Goal: Information Seeking & Learning: Compare options

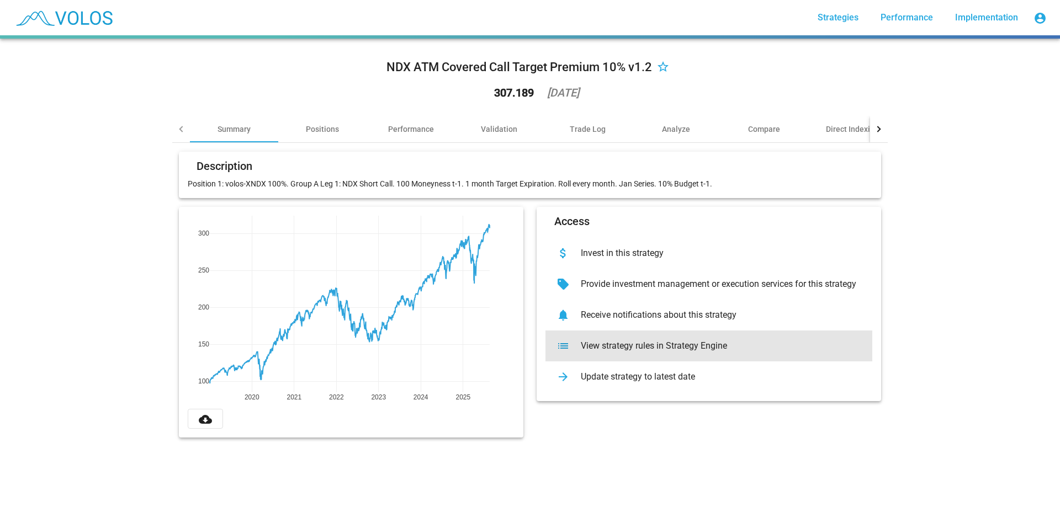
click at [701, 351] on div "View strategy rules in Strategy Engine" at bounding box center [717, 346] width 291 height 11
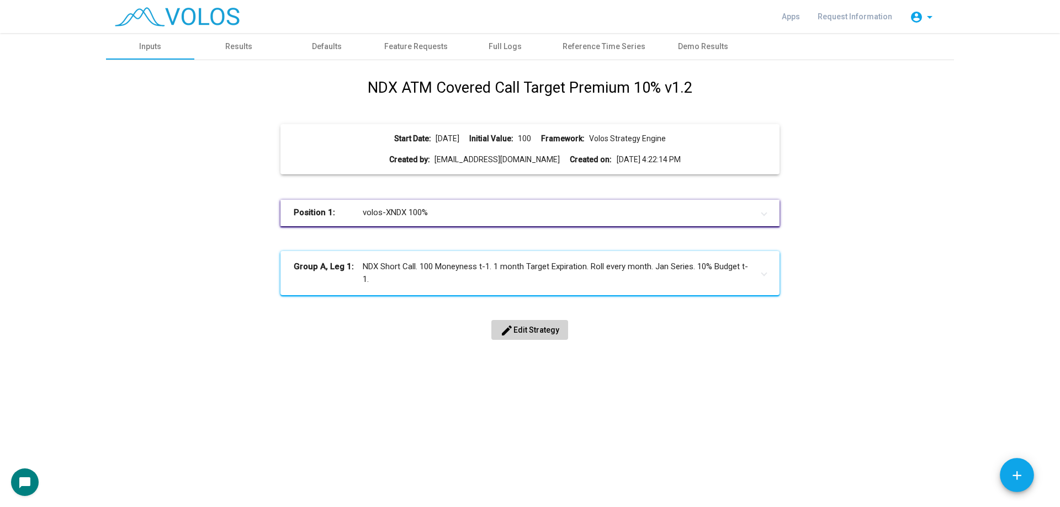
click at [548, 333] on span "edit Edit Strategy" at bounding box center [529, 330] width 59 height 9
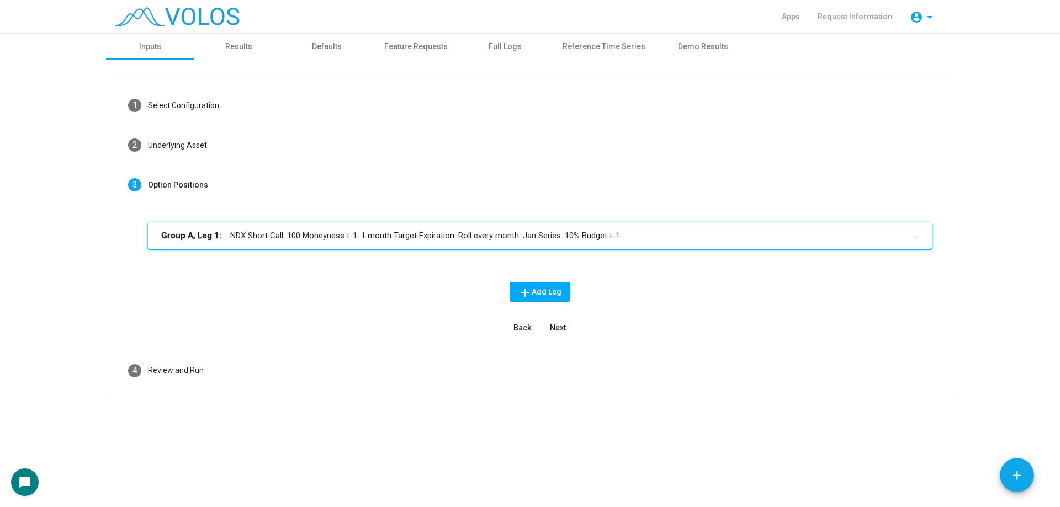
click at [436, 247] on mat-expansion-panel-header "Group A, Leg 1: NDX Short Call. 100 Moneyness t-1. 1 month Target Expiration. R…" at bounding box center [540, 235] width 784 height 26
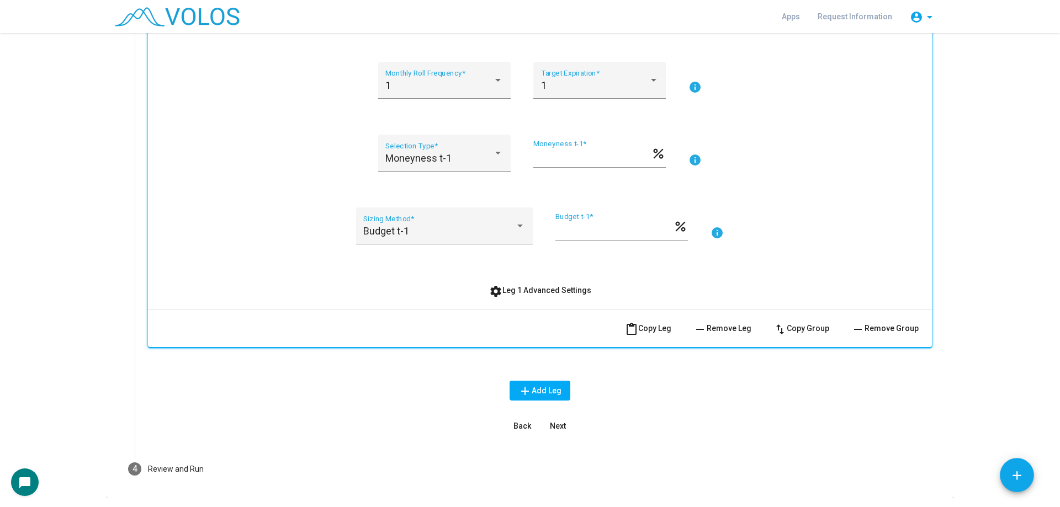
scroll to position [276, 0]
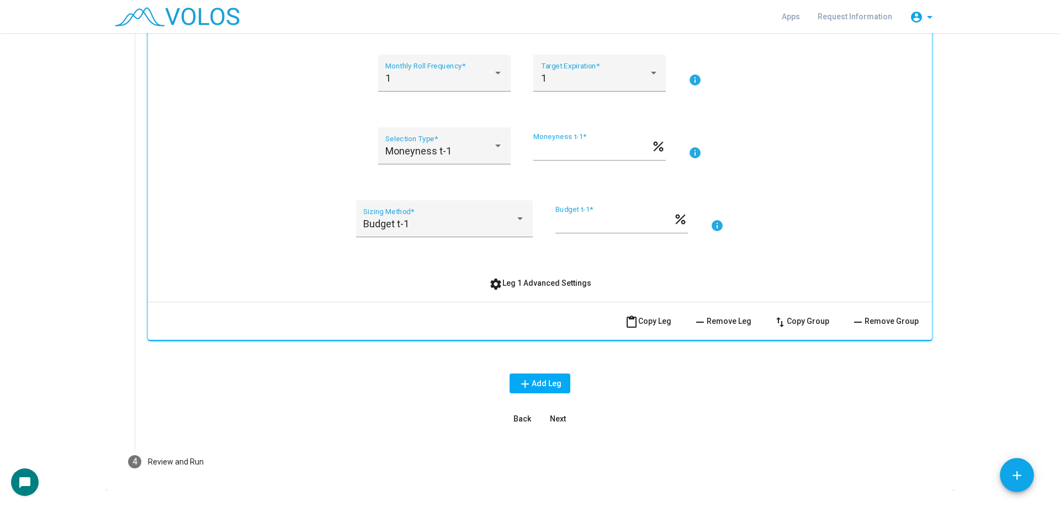
click at [511, 275] on button "settings Leg 1 Advanced Settings" at bounding box center [540, 283] width 120 height 20
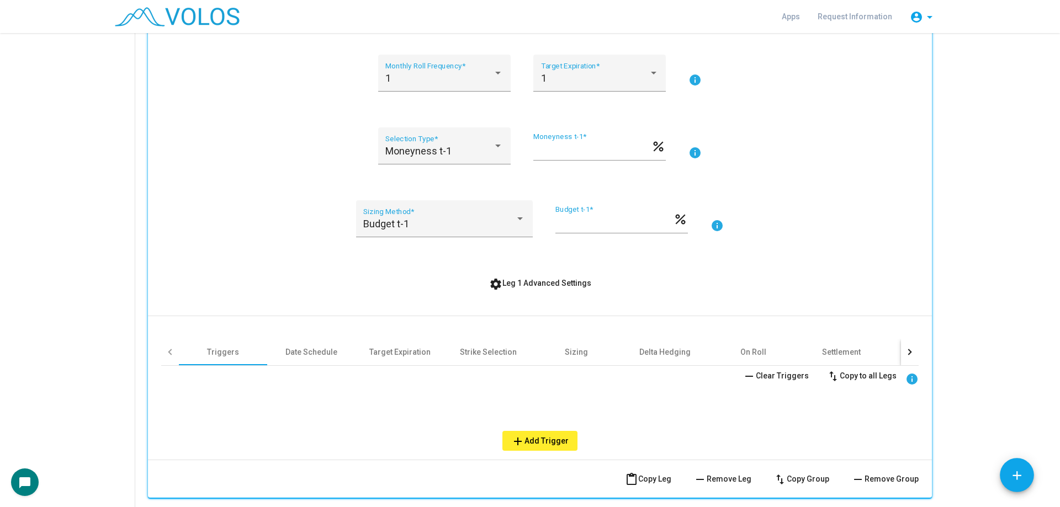
scroll to position [221, 0]
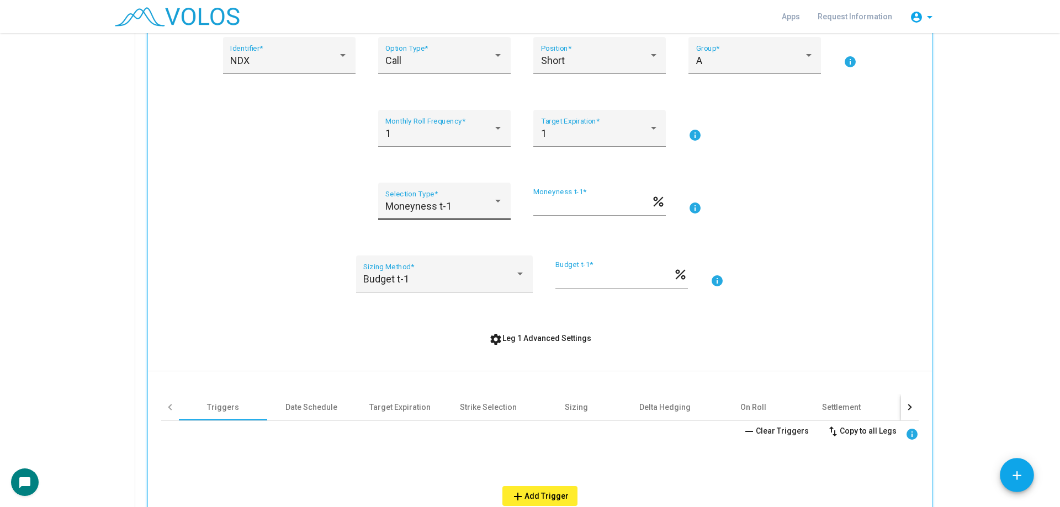
click at [425, 208] on span "Moneyness t-1" at bounding box center [418, 206] width 66 height 12
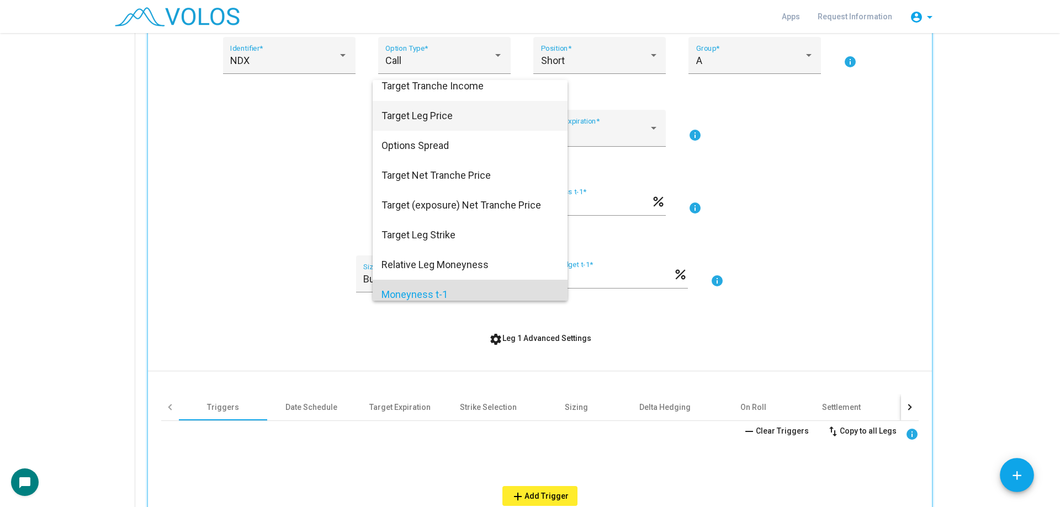
scroll to position [0, 0]
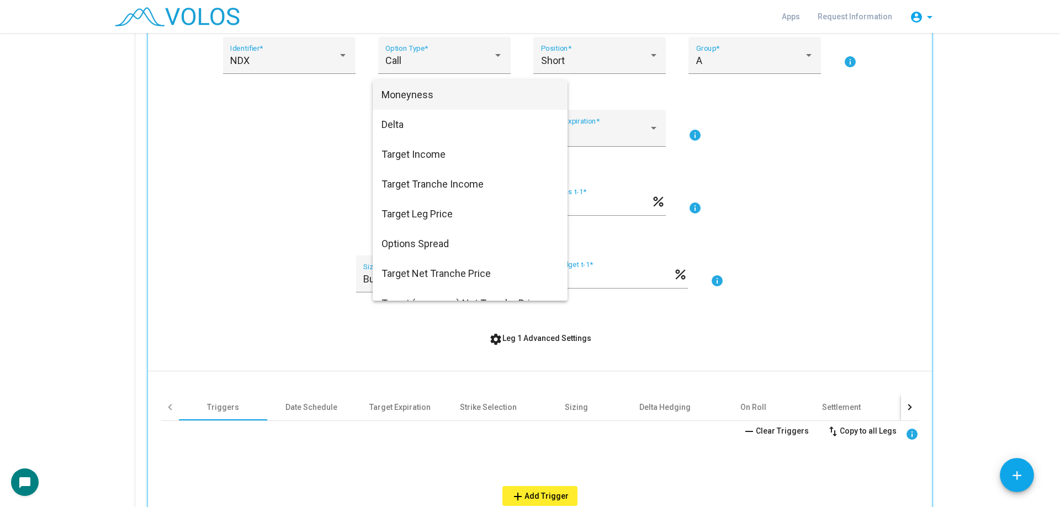
click at [452, 98] on span "Moneyness" at bounding box center [469, 95] width 177 height 30
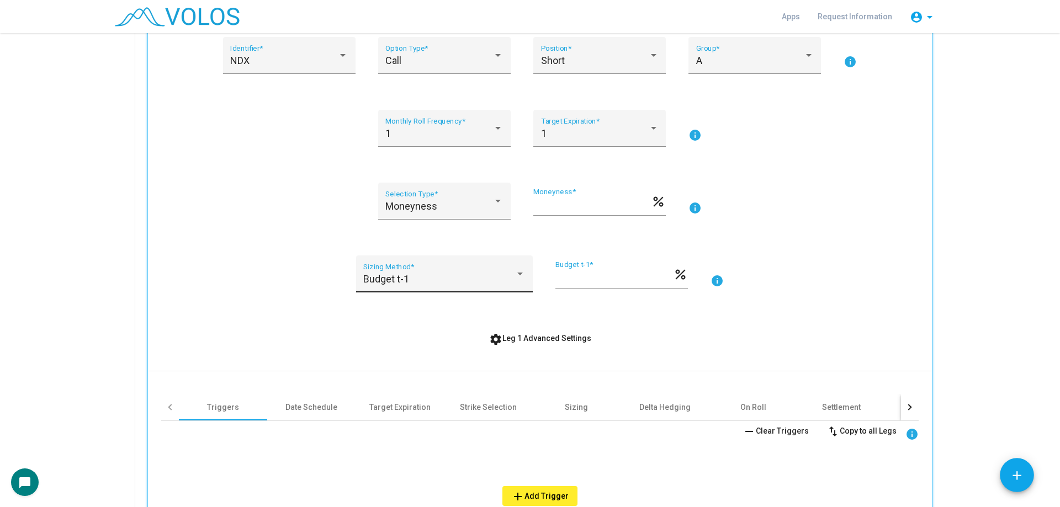
click at [439, 268] on div "Budget t-1 Sizing Method *" at bounding box center [444, 277] width 162 height 29
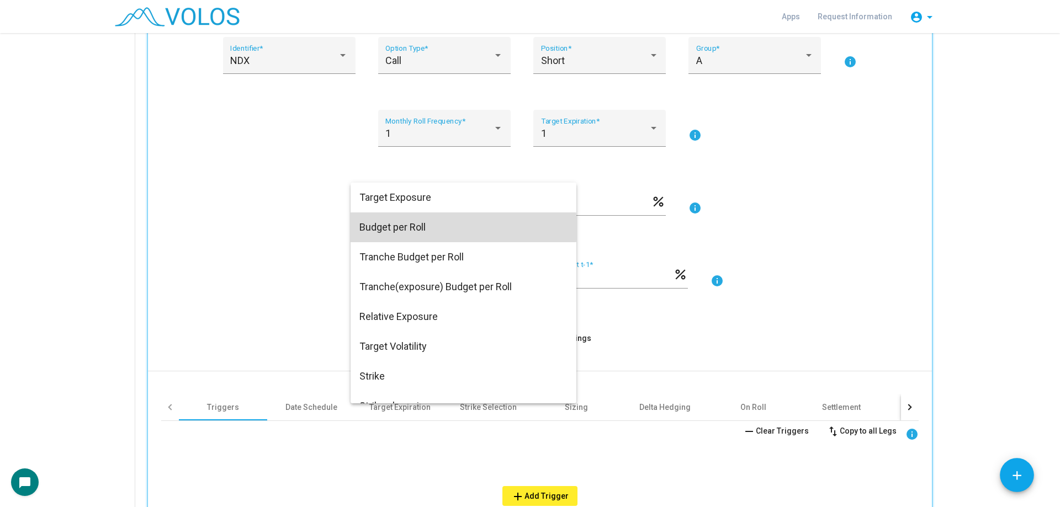
click at [445, 228] on span "Budget per Roll" at bounding box center [463, 228] width 208 height 30
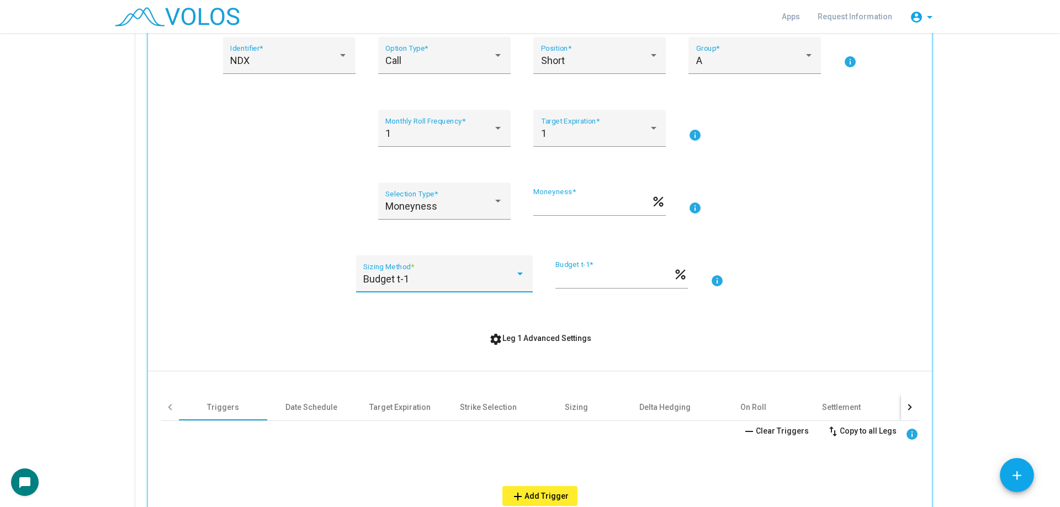
type input "*"
click at [571, 279] on input "*" at bounding box center [614, 278] width 118 height 11
type input "*******"
click at [613, 296] on div "******* Budget per Roll * percent" at bounding box center [621, 281] width 132 height 41
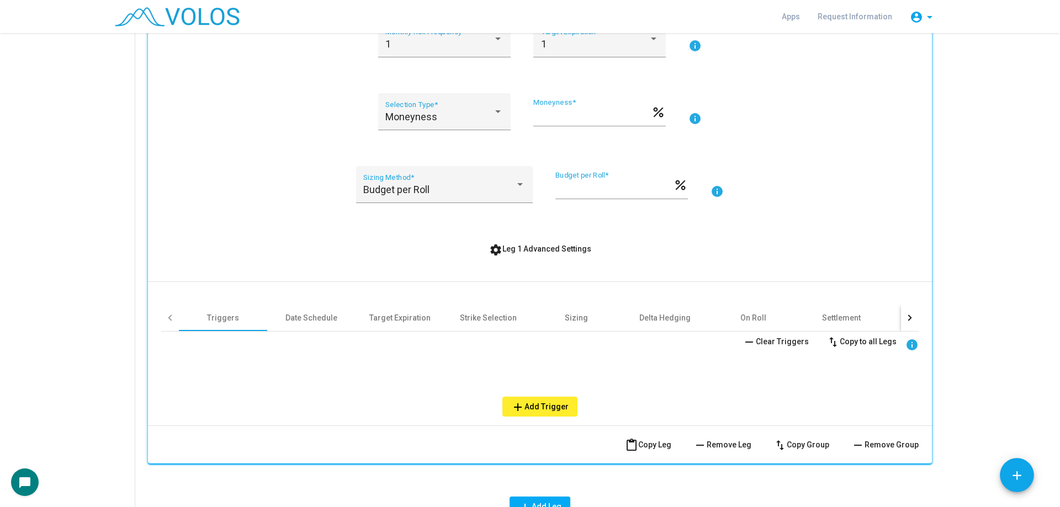
scroll to position [331, 0]
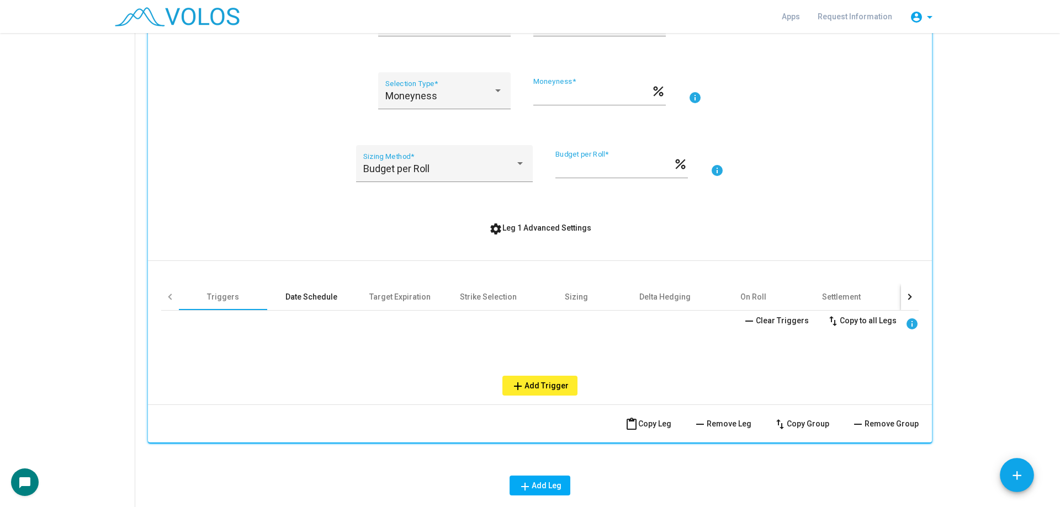
click at [328, 300] on div "Date Schedule" at bounding box center [311, 296] width 52 height 11
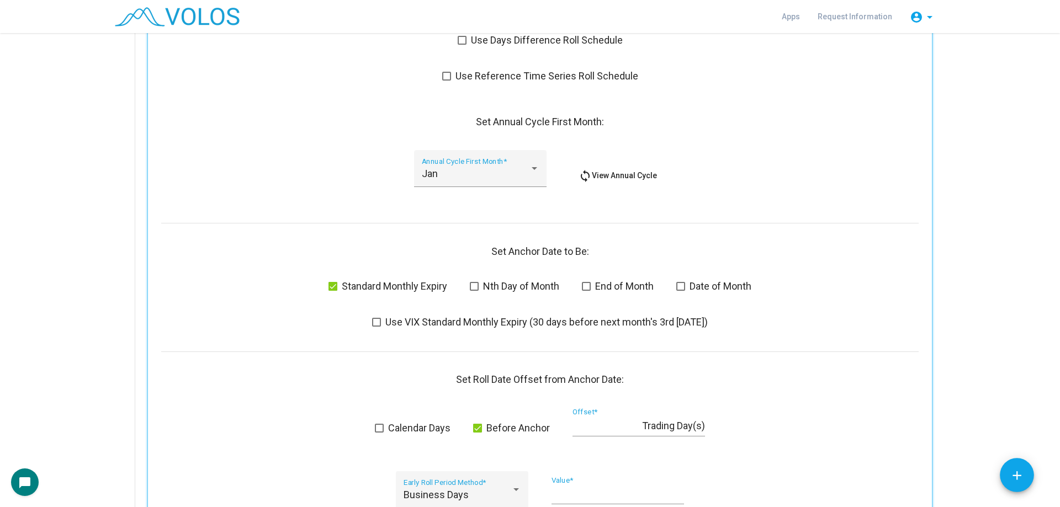
scroll to position [552, 0]
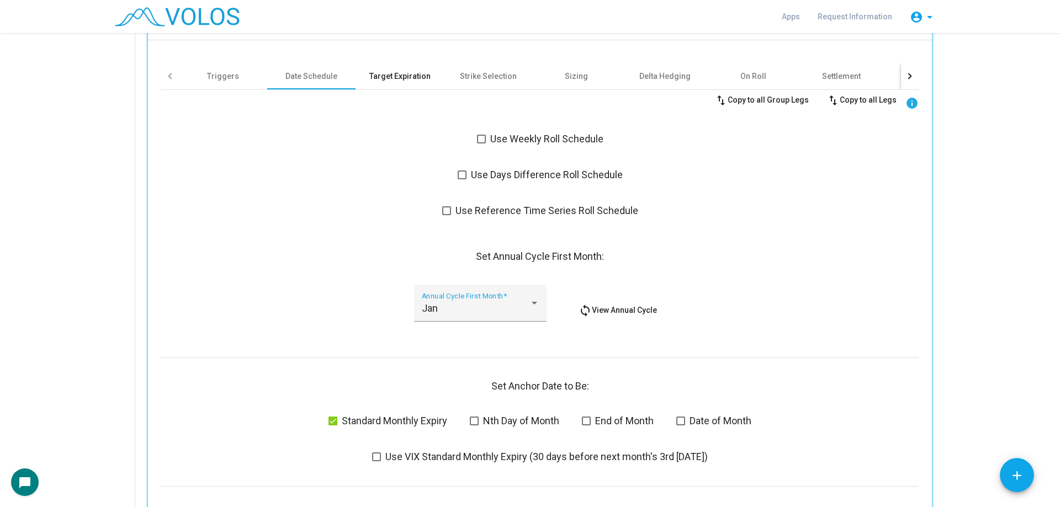
click at [399, 84] on div "Target Expiration" at bounding box center [400, 76] width 88 height 26
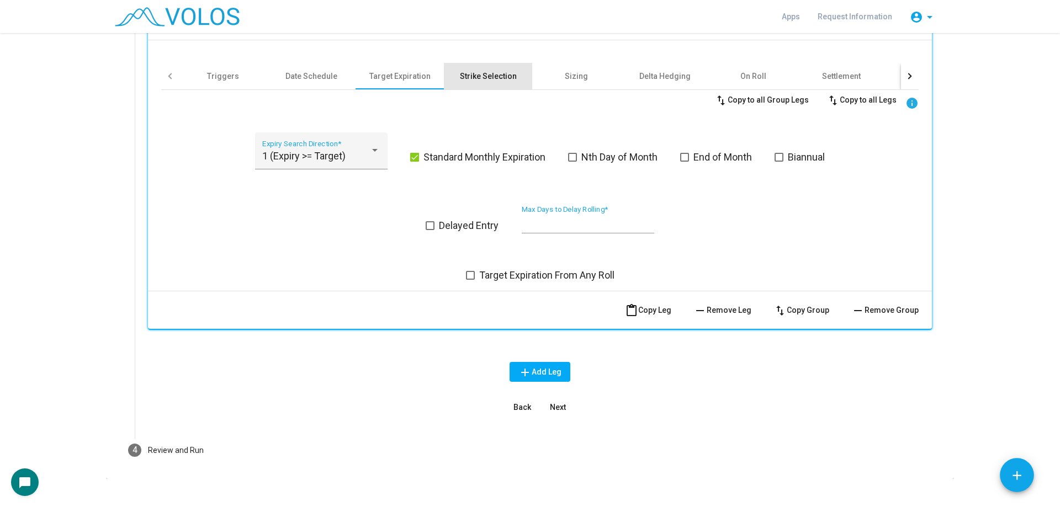
click at [484, 75] on div "Strike Selection" at bounding box center [488, 76] width 57 height 11
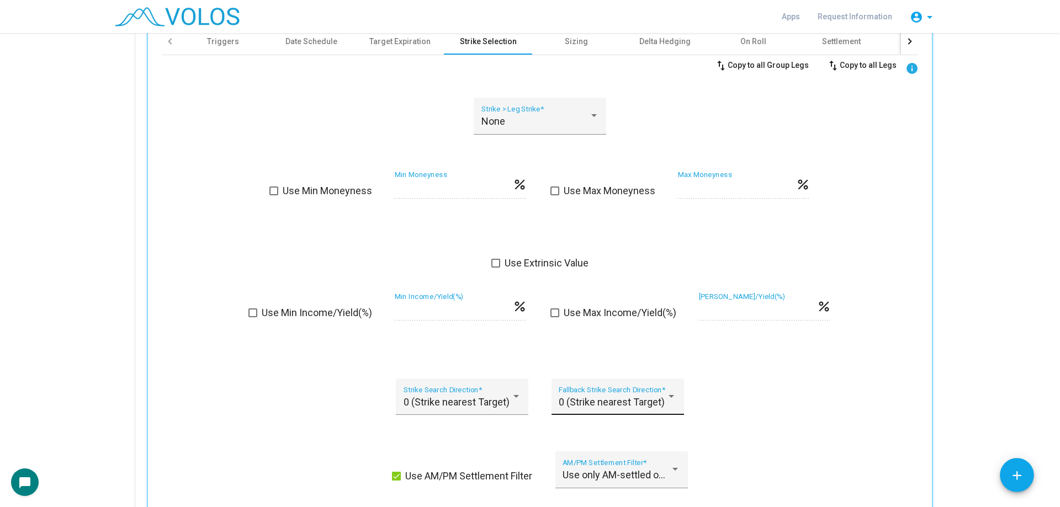
scroll to position [497, 0]
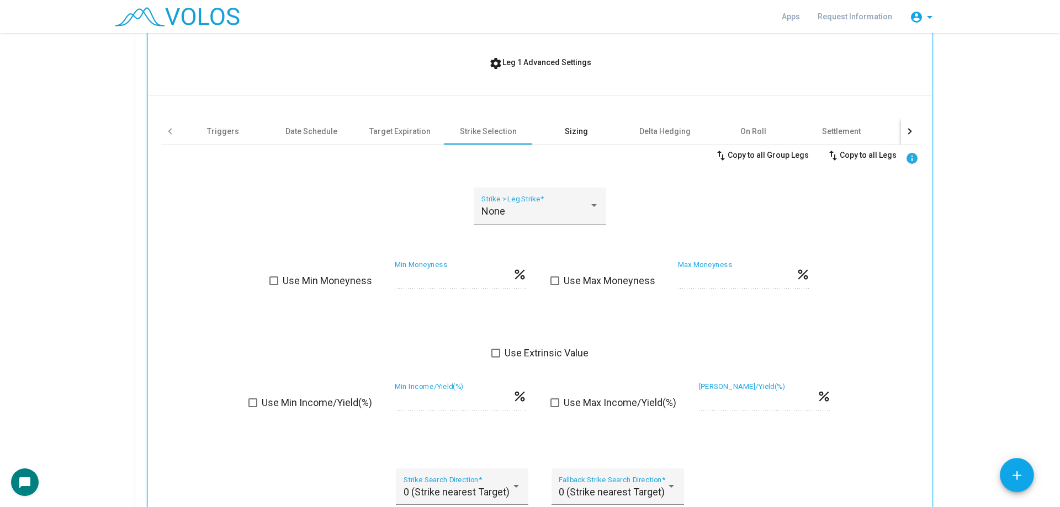
click at [557, 136] on div "Sizing" at bounding box center [576, 131] width 88 height 26
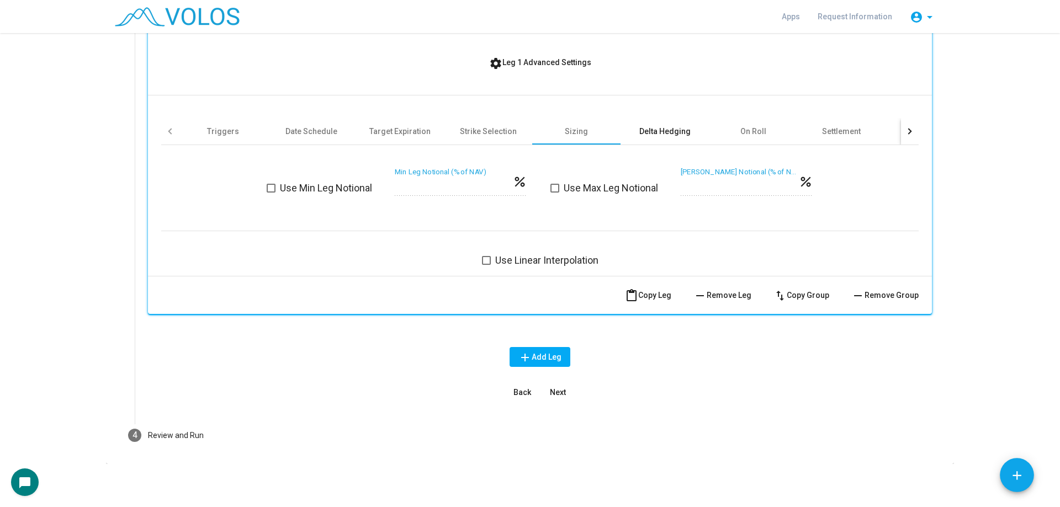
click at [641, 136] on div "Delta Hedging" at bounding box center [664, 131] width 51 height 11
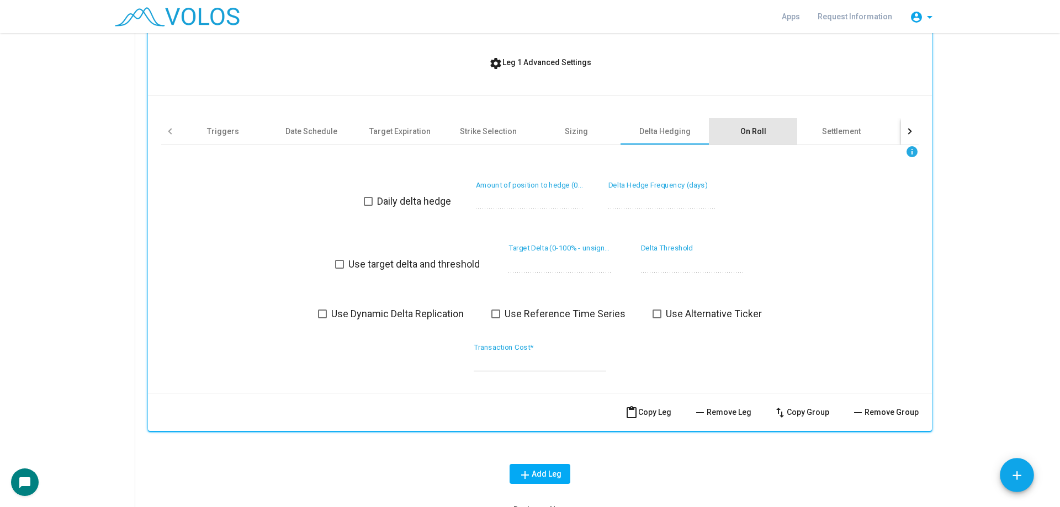
click at [743, 136] on div "On Roll" at bounding box center [753, 131] width 26 height 11
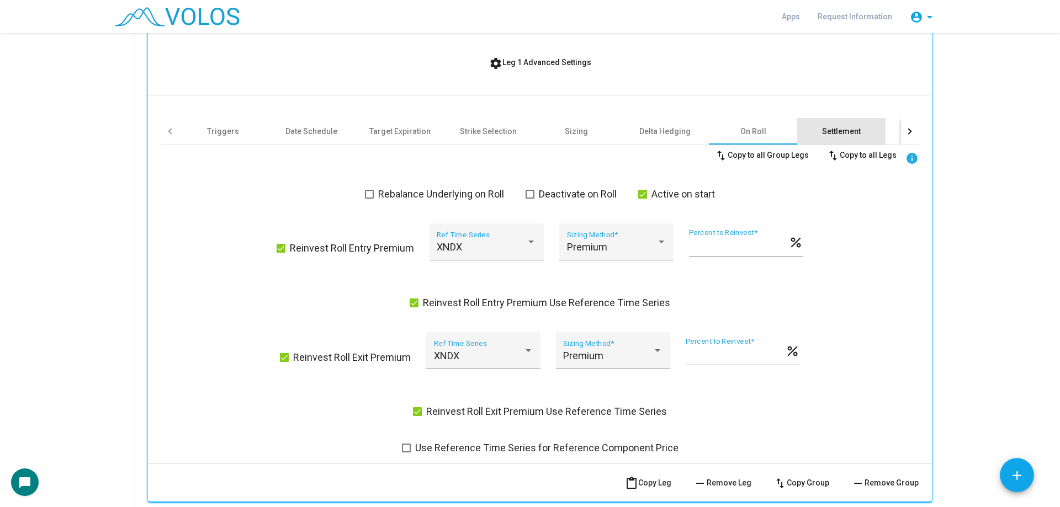
click at [834, 137] on div "Settlement" at bounding box center [841, 131] width 88 height 26
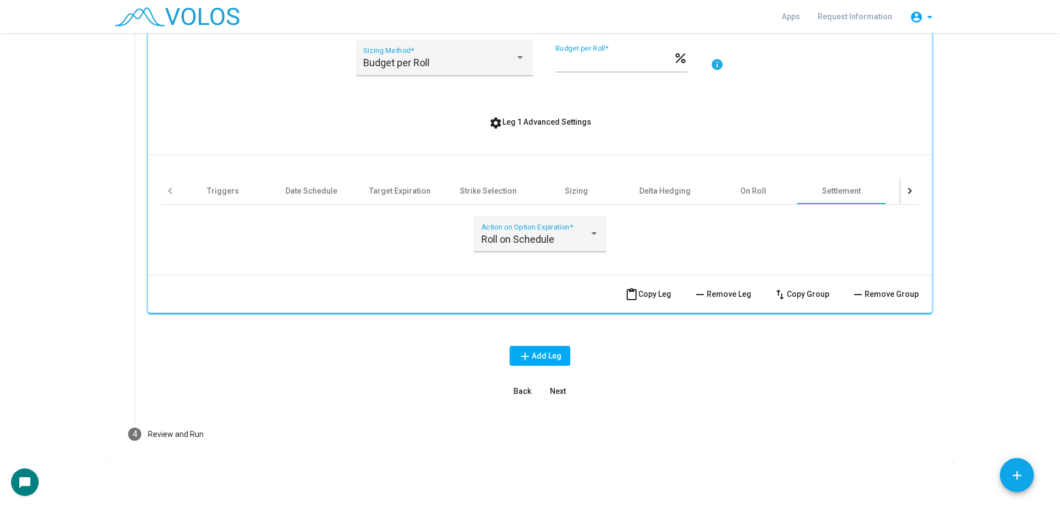
click at [918, 188] on div "NDX Identifier * Call Option Type * Short Position * A Group * info 1 Monthly R…" at bounding box center [540, 48] width 784 height 454
click at [913, 188] on div at bounding box center [910, 191] width 18 height 26
click at [589, 132] on button "settings Leg 1 Advanced Settings" at bounding box center [540, 122] width 120 height 20
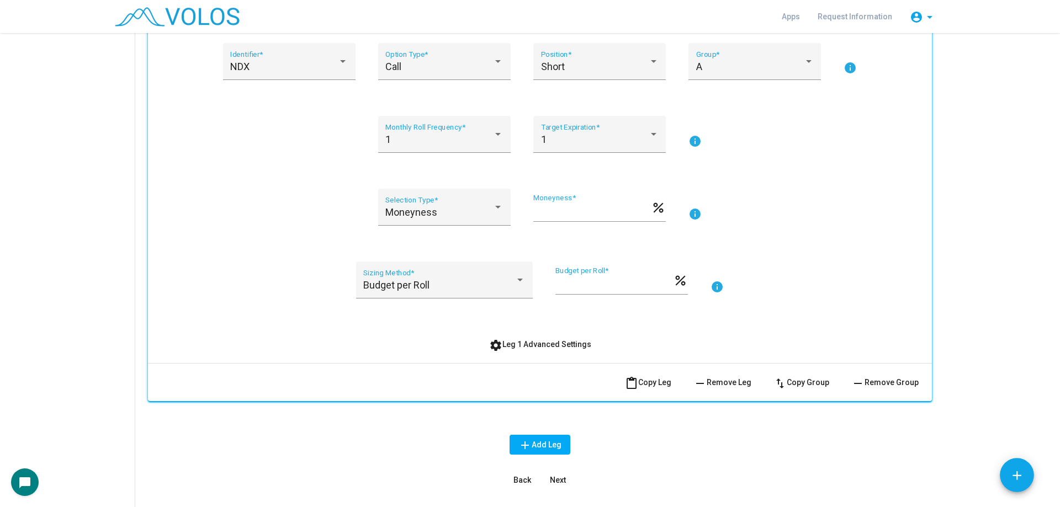
scroll to position [83, 0]
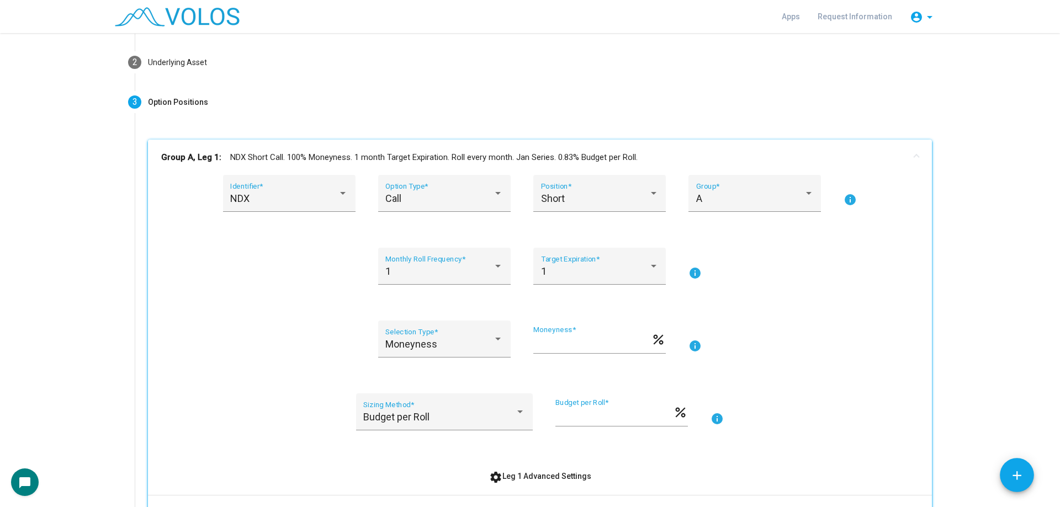
click at [347, 152] on mat-panel-title "Group A, Leg 1: NDX Short Call. 100% Moneyness. 1 month Target Expiration. Roll…" at bounding box center [533, 157] width 744 height 13
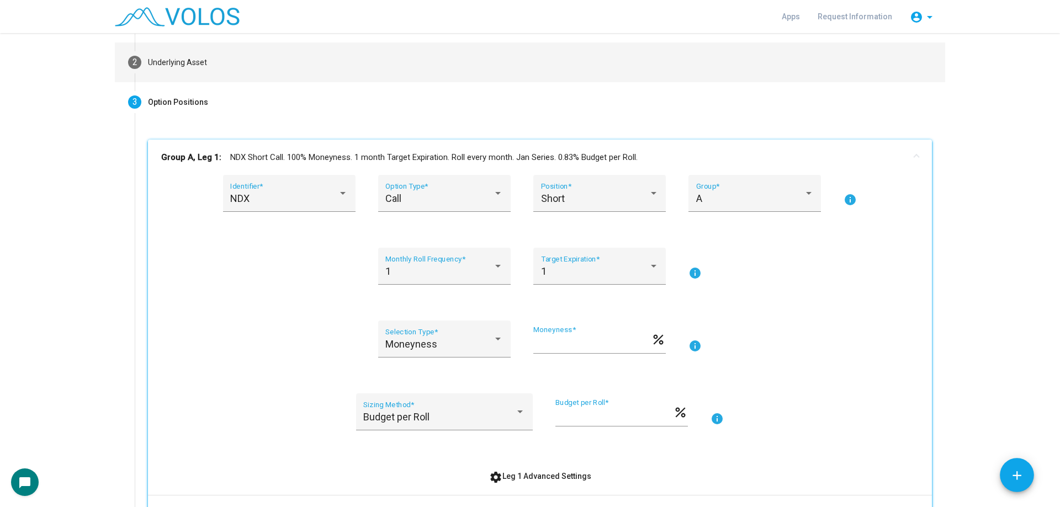
scroll to position [0, 0]
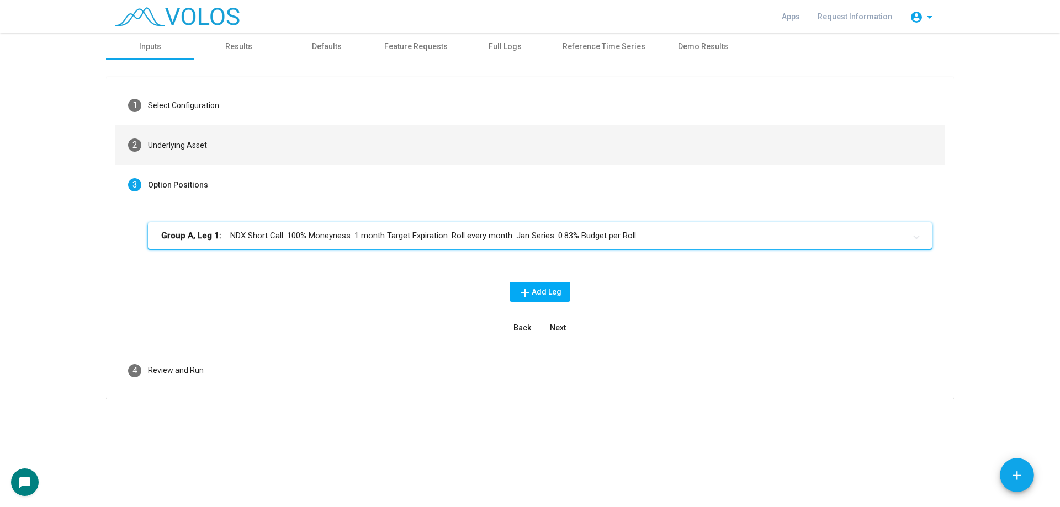
click at [275, 152] on mat-step-header "2 Underlying Asset" at bounding box center [530, 145] width 830 height 40
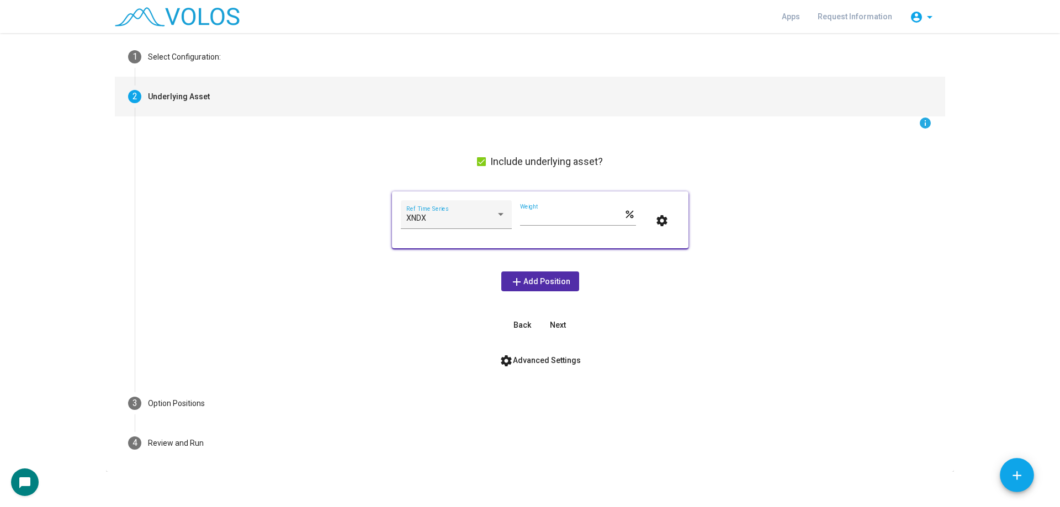
scroll to position [57, 0]
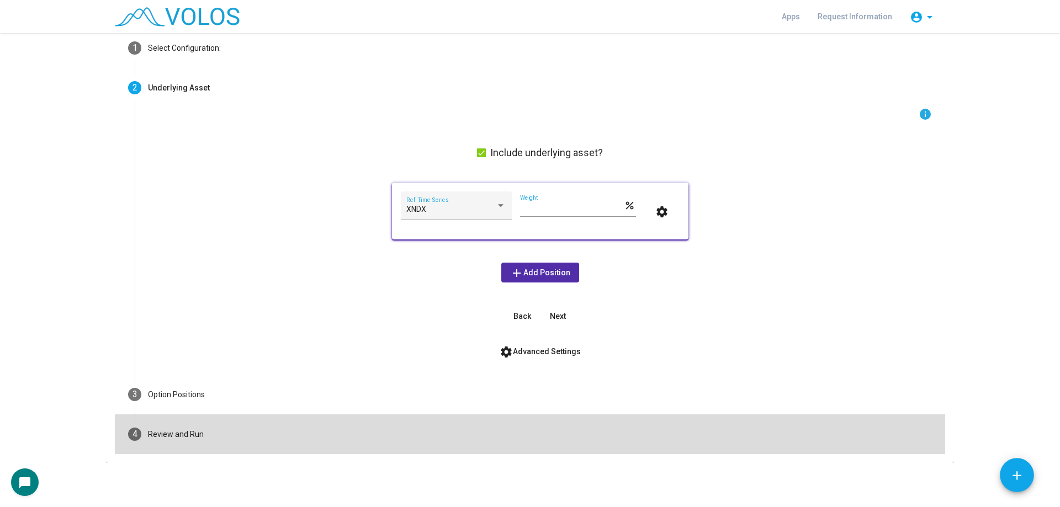
click at [310, 426] on mat-step-header "4 Review and Run" at bounding box center [530, 435] width 830 height 40
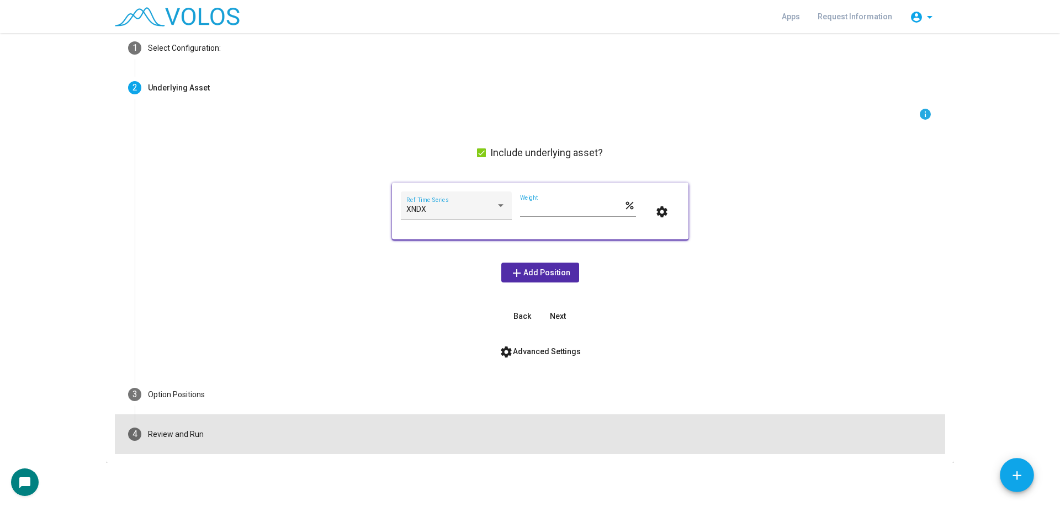
scroll to position [52, 0]
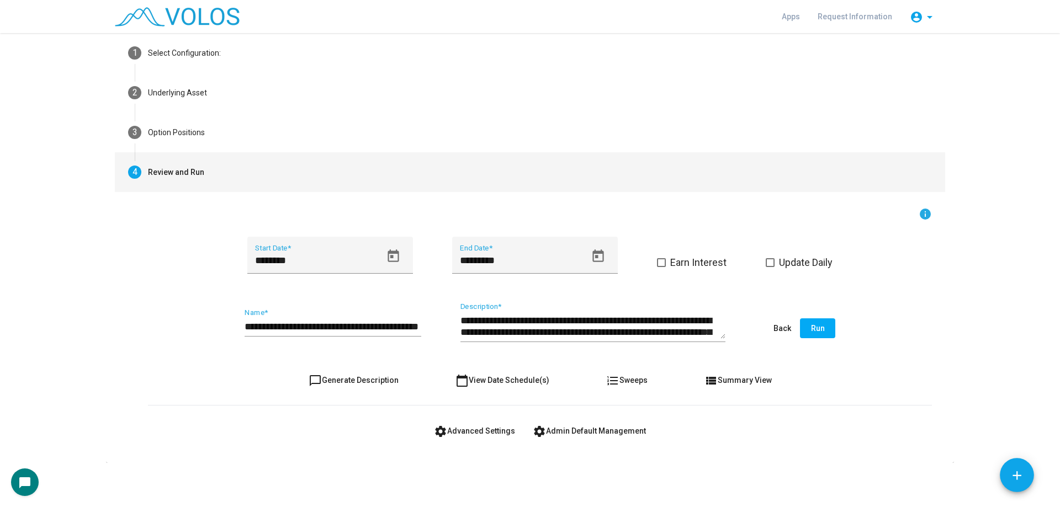
click at [452, 427] on span "settings Advanced Settings" at bounding box center [474, 431] width 81 height 9
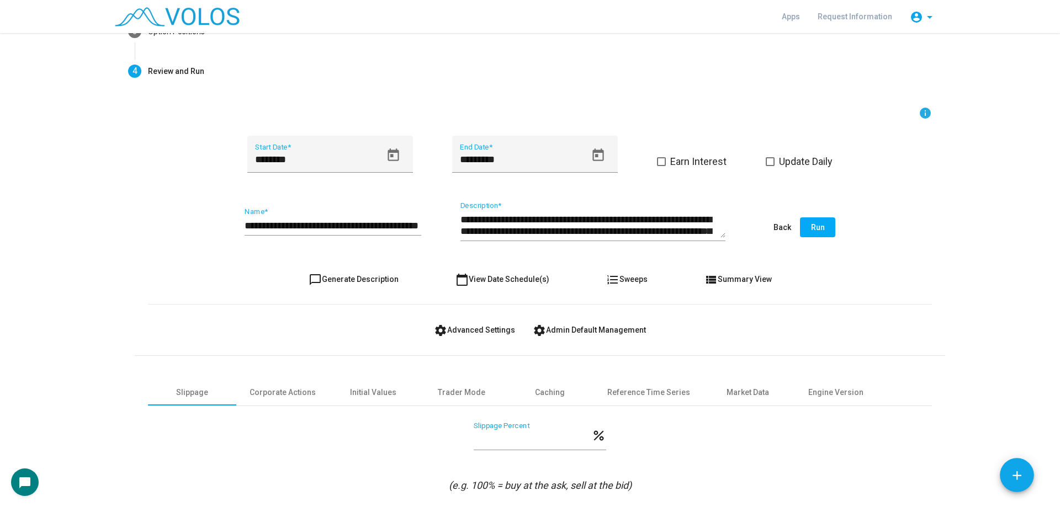
scroll to position [205, 0]
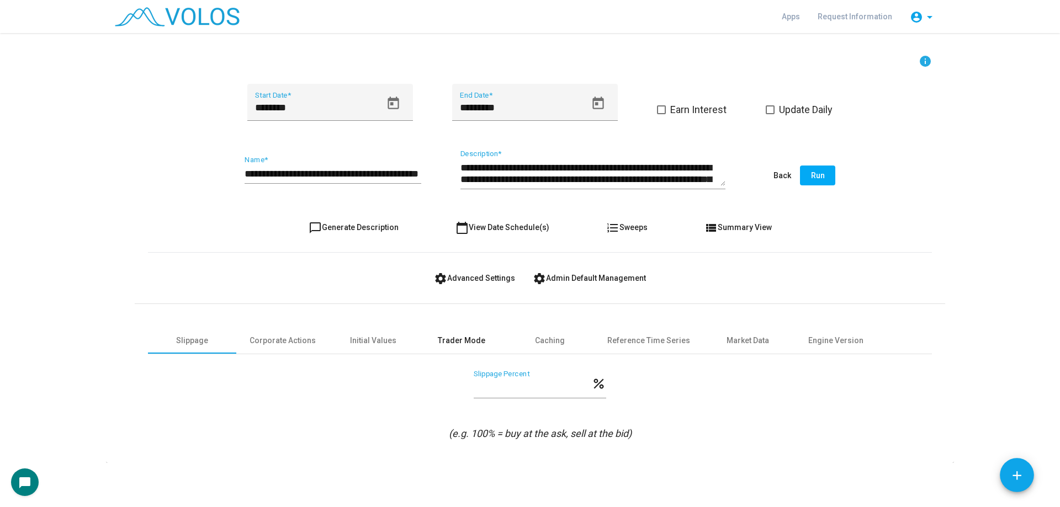
click at [456, 341] on div "Trader Mode" at bounding box center [461, 341] width 47 height 12
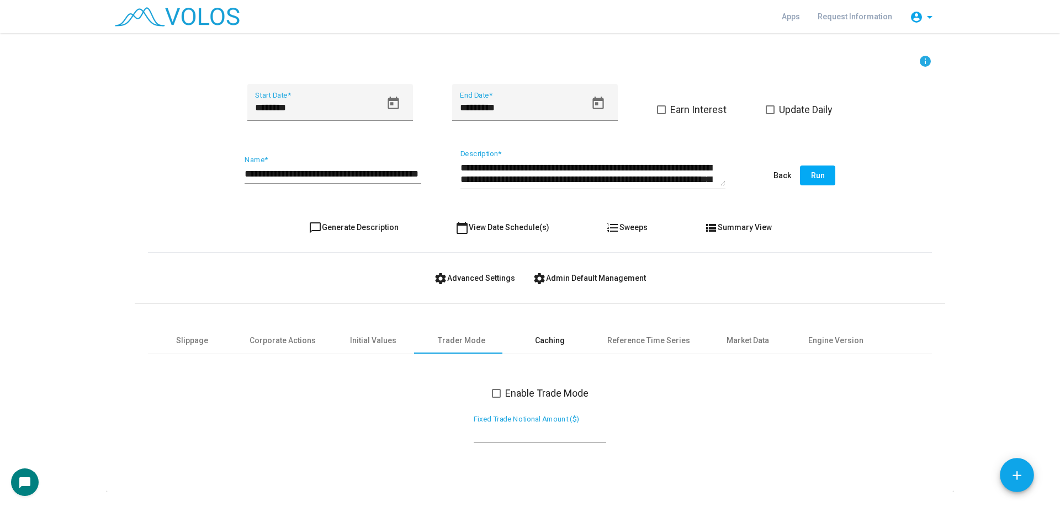
click at [524, 341] on div "Caching" at bounding box center [550, 340] width 88 height 26
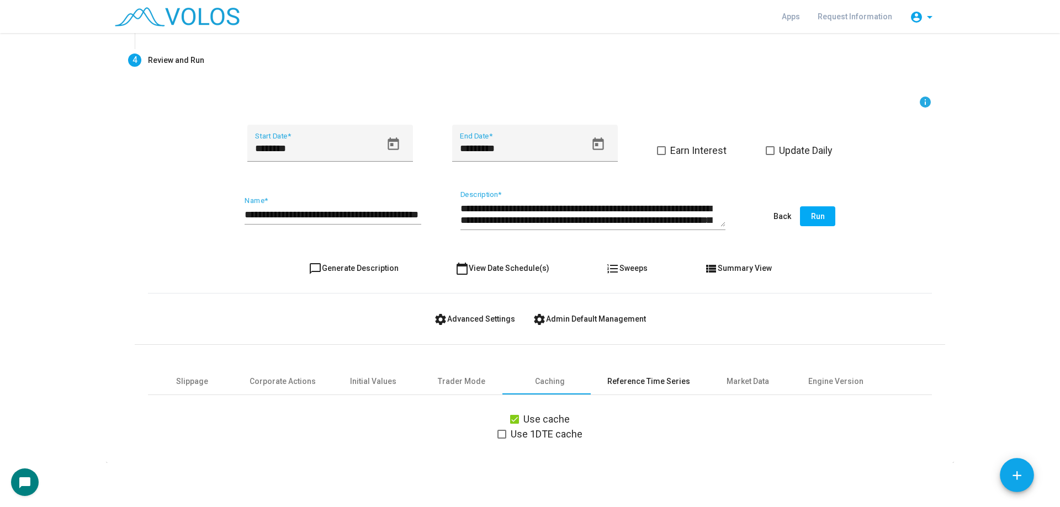
click at [645, 374] on div "Reference Time Series" at bounding box center [648, 381] width 109 height 26
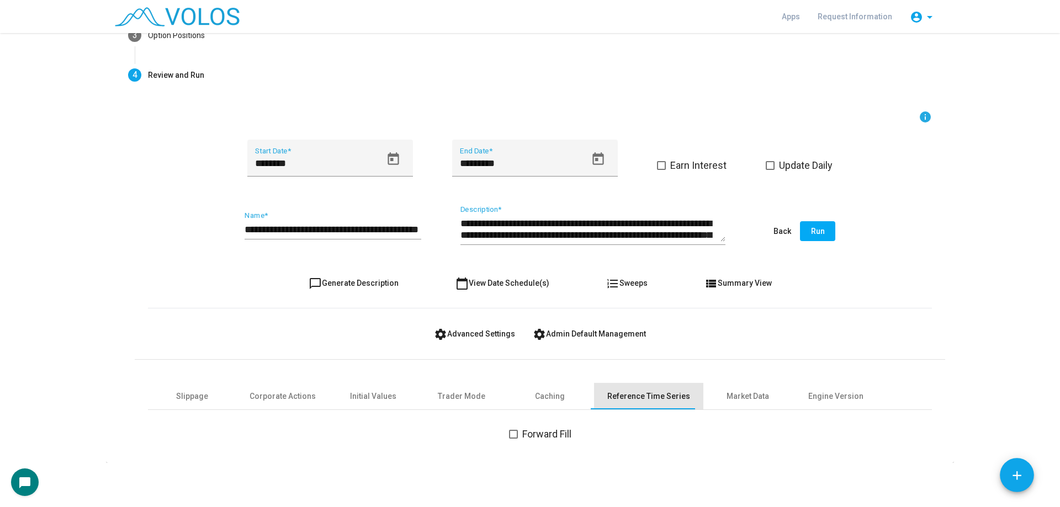
scroll to position [150, 0]
click at [545, 396] on div "Caching" at bounding box center [550, 397] width 30 height 12
click at [727, 394] on div "Market Data" at bounding box center [748, 397] width 43 height 12
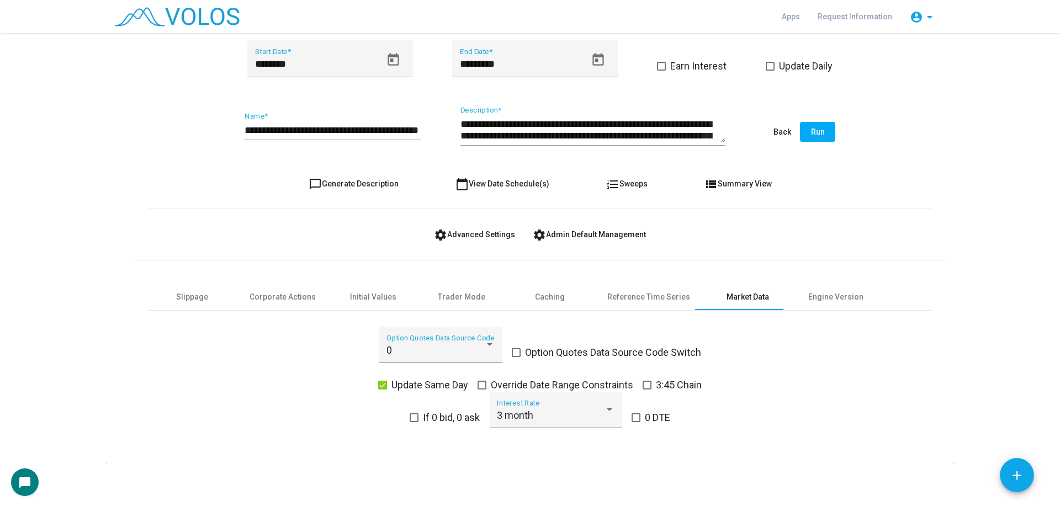
scroll to position [250, 0]
click at [397, 387] on span "Update Same Day" at bounding box center [429, 384] width 77 height 13
click at [810, 304] on div "Engine Version" at bounding box center [836, 296] width 88 height 26
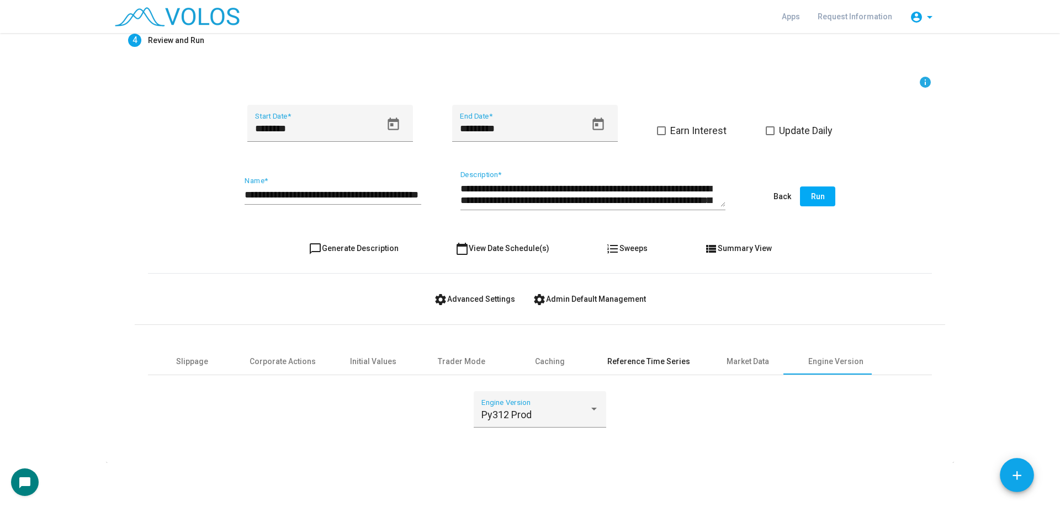
click at [655, 357] on div "Reference Time Series" at bounding box center [648, 362] width 83 height 12
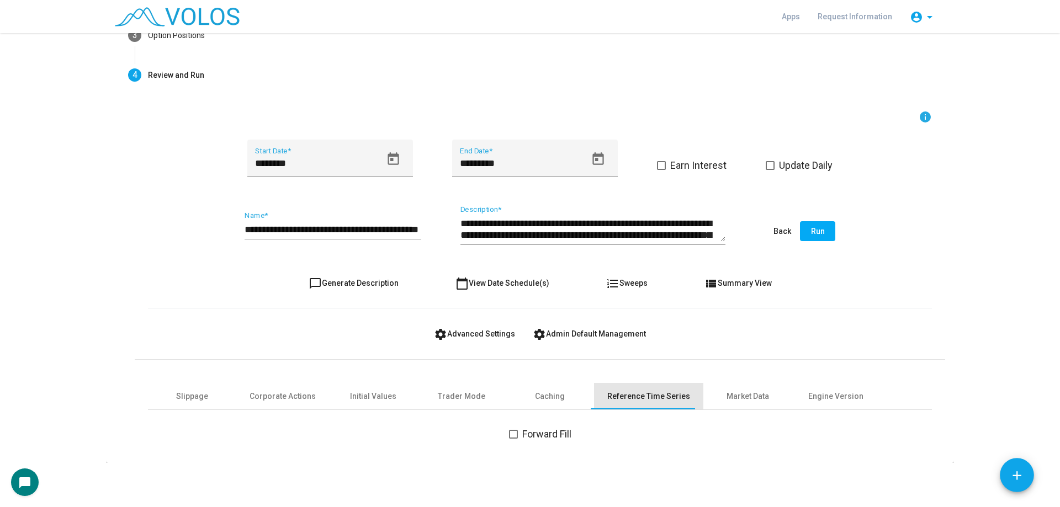
scroll to position [150, 0]
click at [449, 335] on span "settings Advanced Settings" at bounding box center [474, 334] width 81 height 9
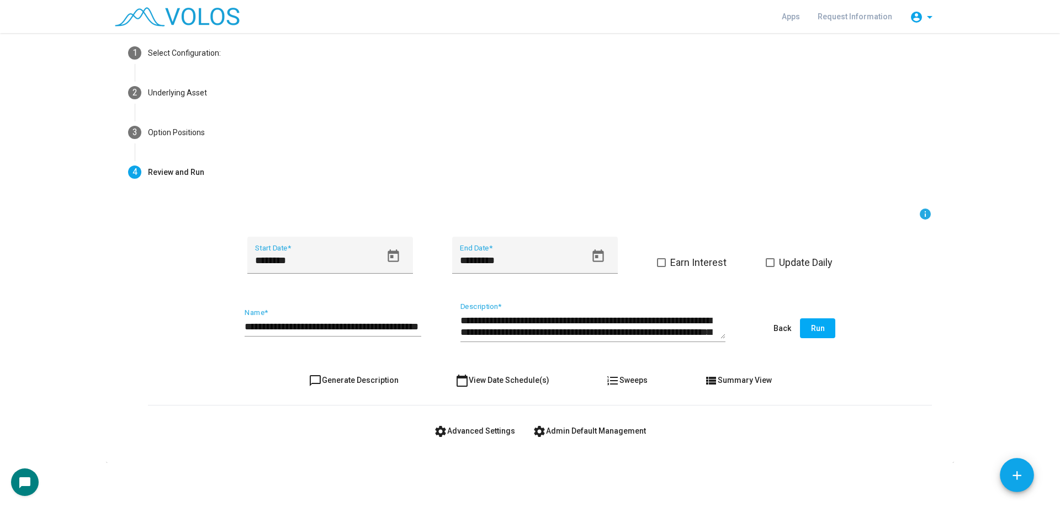
click at [374, 331] on input "**********" at bounding box center [333, 326] width 177 height 11
type input "**********"
click at [354, 373] on button "chat_bubble_outline Generate Description" at bounding box center [354, 380] width 108 height 20
type textarea "**********"
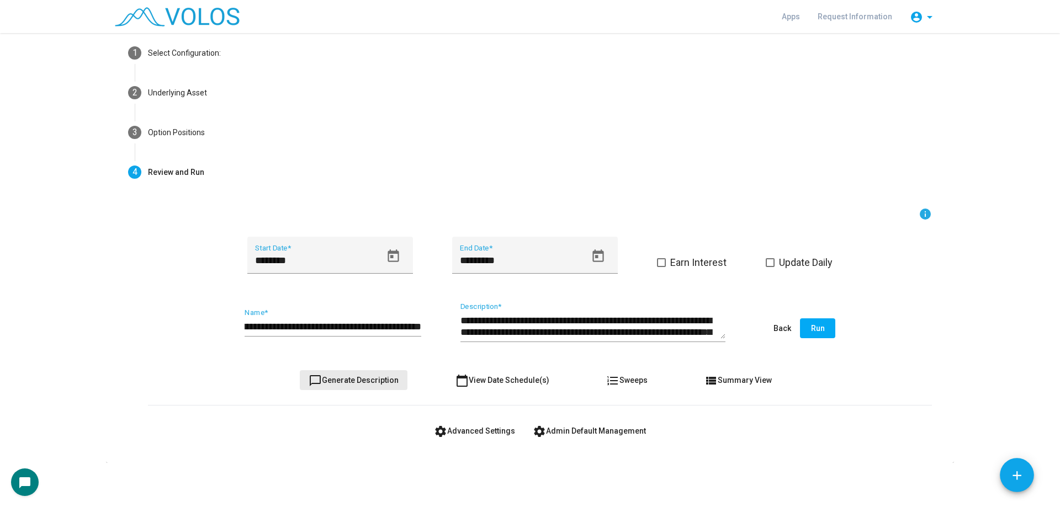
scroll to position [0, 0]
click at [823, 333] on button "Run" at bounding box center [817, 329] width 35 height 20
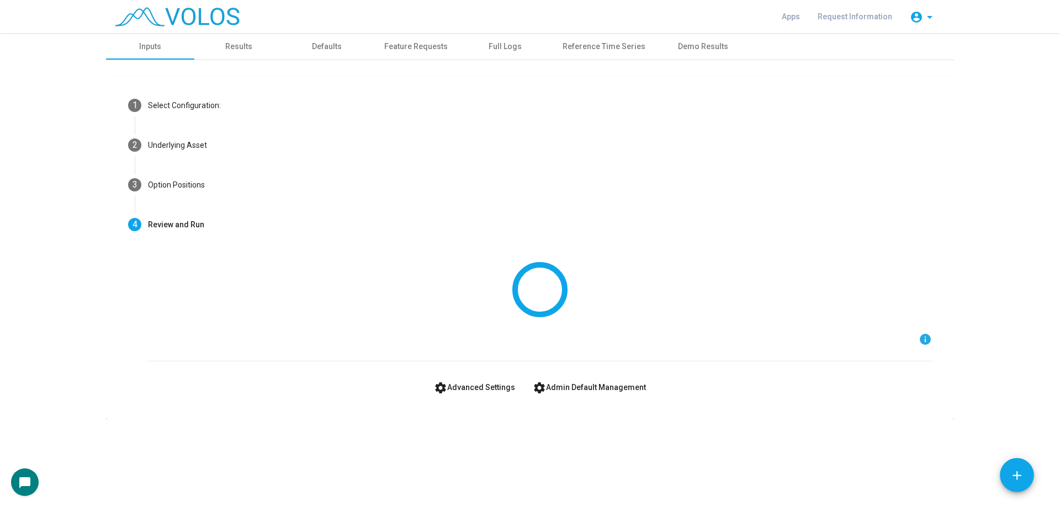
click at [70, 134] on as-strategy-engine-wrapper "**********" at bounding box center [530, 226] width 1060 height 386
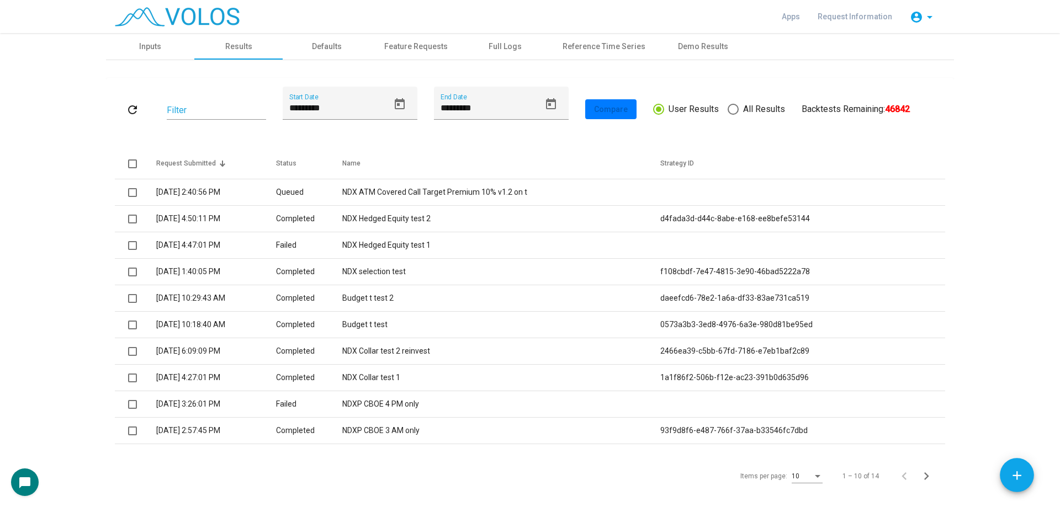
click at [987, 236] on as-strategy-engine-wrapper "**********" at bounding box center [530, 281] width 1060 height 497
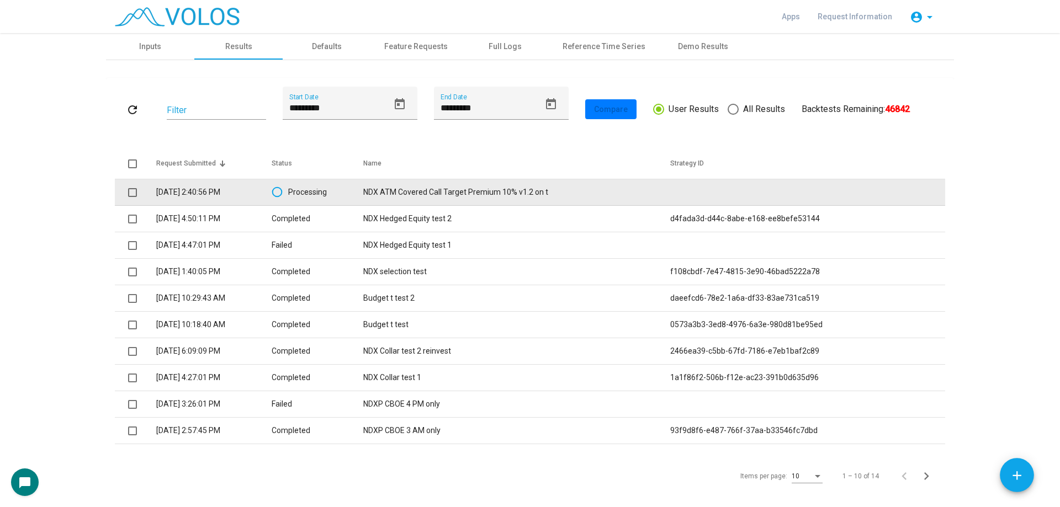
click at [129, 197] on span at bounding box center [132, 192] width 9 height 9
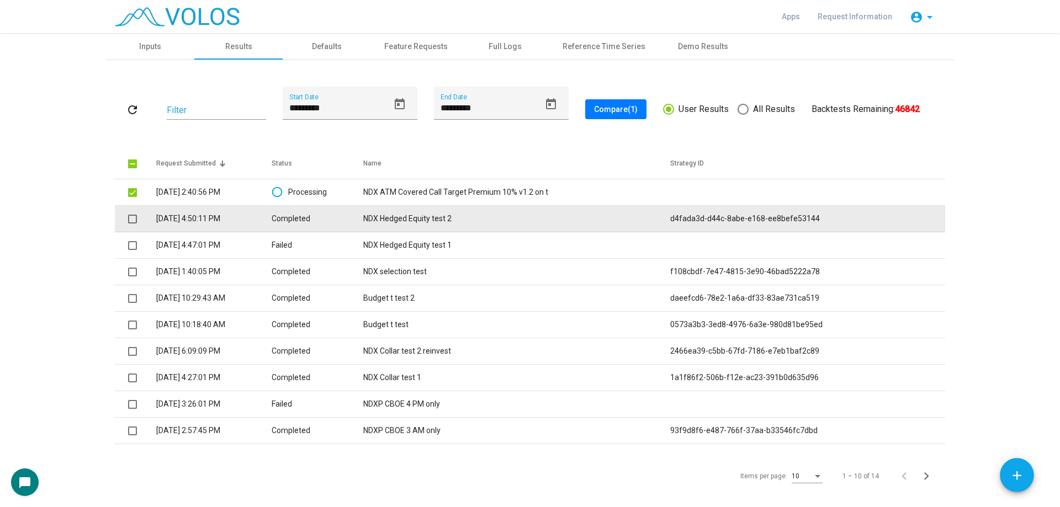
click at [128, 216] on span at bounding box center [132, 219] width 9 height 9
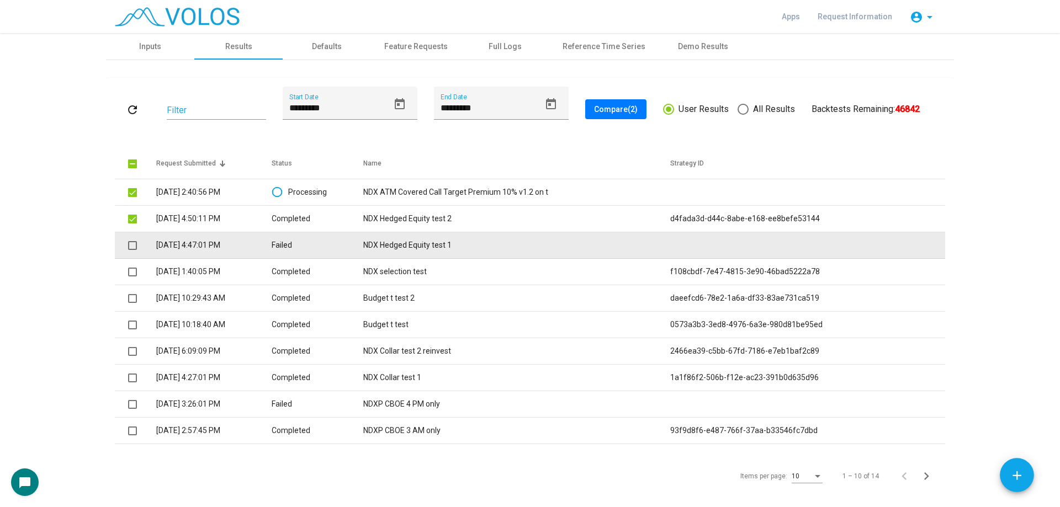
click at [129, 247] on span at bounding box center [132, 245] width 9 height 9
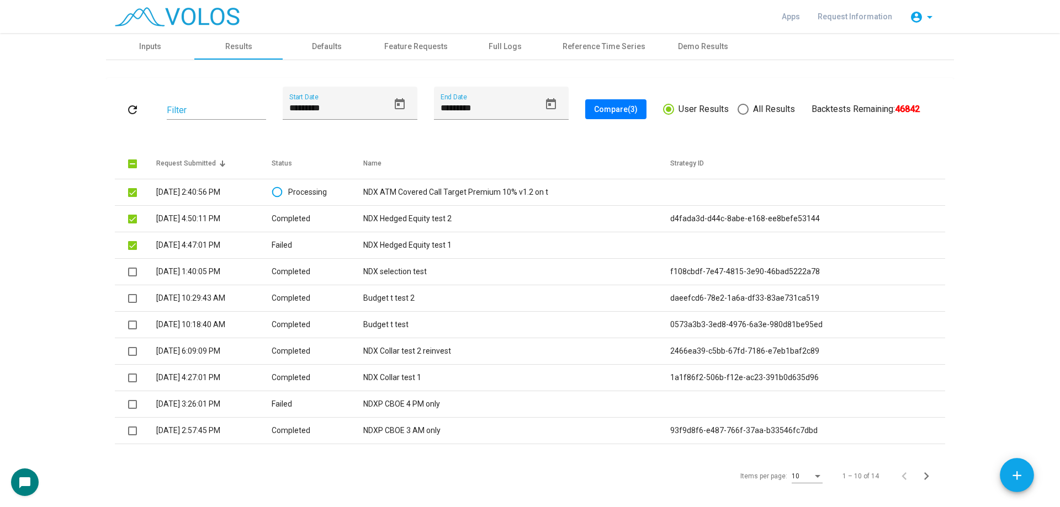
click at [76, 194] on as-strategy-engine-wrapper "**********" at bounding box center [530, 281] width 1060 height 497
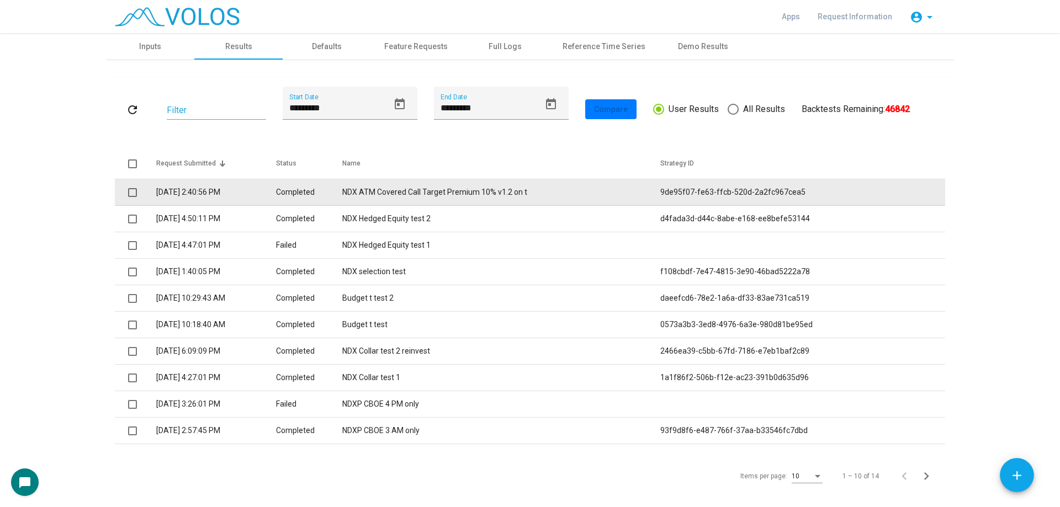
drag, startPoint x: 129, startPoint y: 191, endPoint x: 136, endPoint y: 188, distance: 7.9
click at [129, 191] on span at bounding box center [132, 192] width 9 height 9
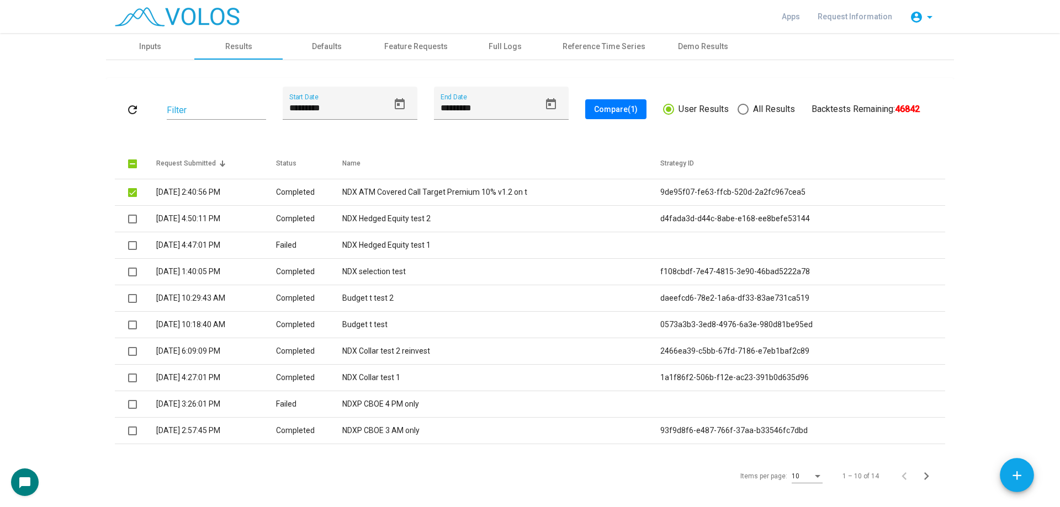
click at [604, 109] on span "Compare (1)" at bounding box center [616, 109] width 44 height 9
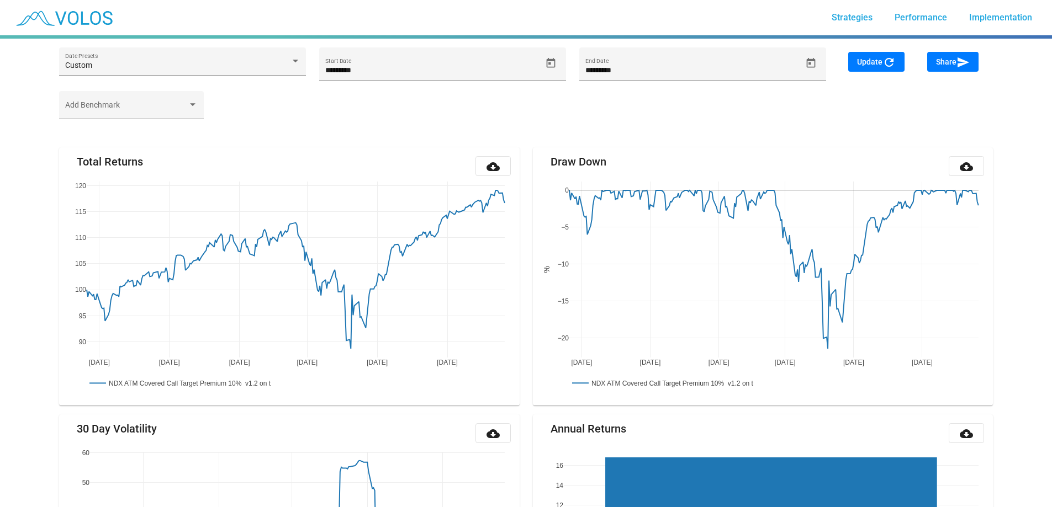
scroll to position [130, 0]
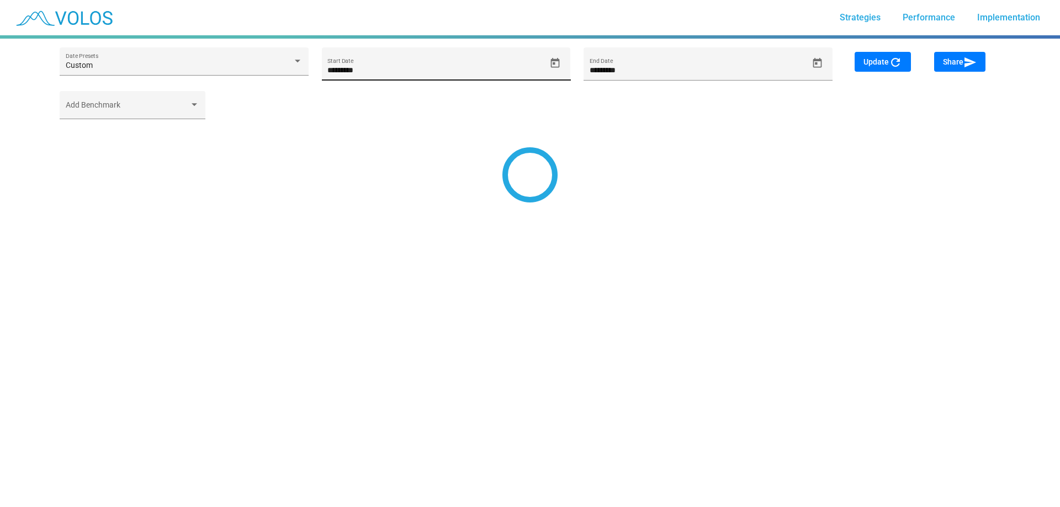
type input "*********"
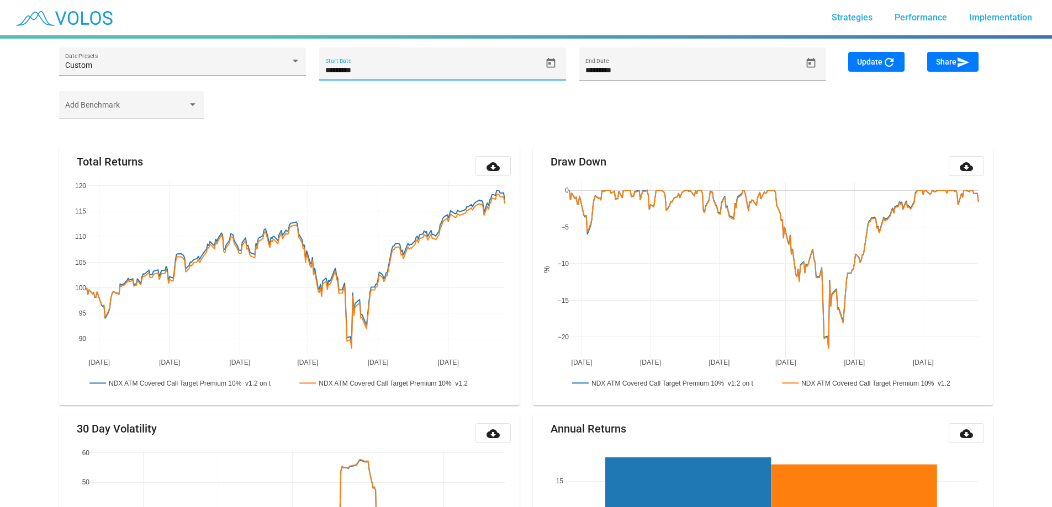
drag, startPoint x: 353, startPoint y: 72, endPoint x: 373, endPoint y: 72, distance: 19.9
click at [373, 72] on input "*********" at bounding box center [433, 70] width 216 height 9
click at [865, 60] on span "Update refresh" at bounding box center [876, 61] width 39 height 9
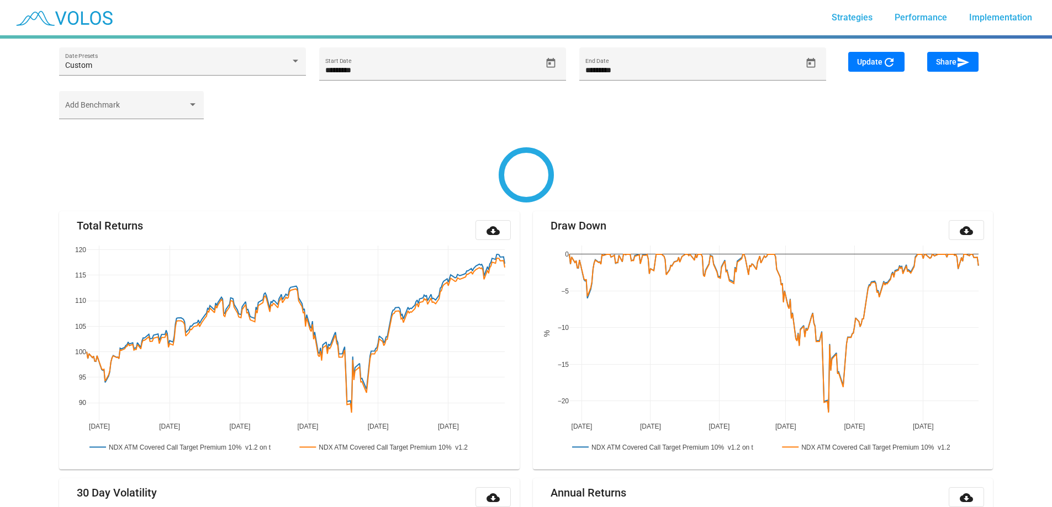
type input "********"
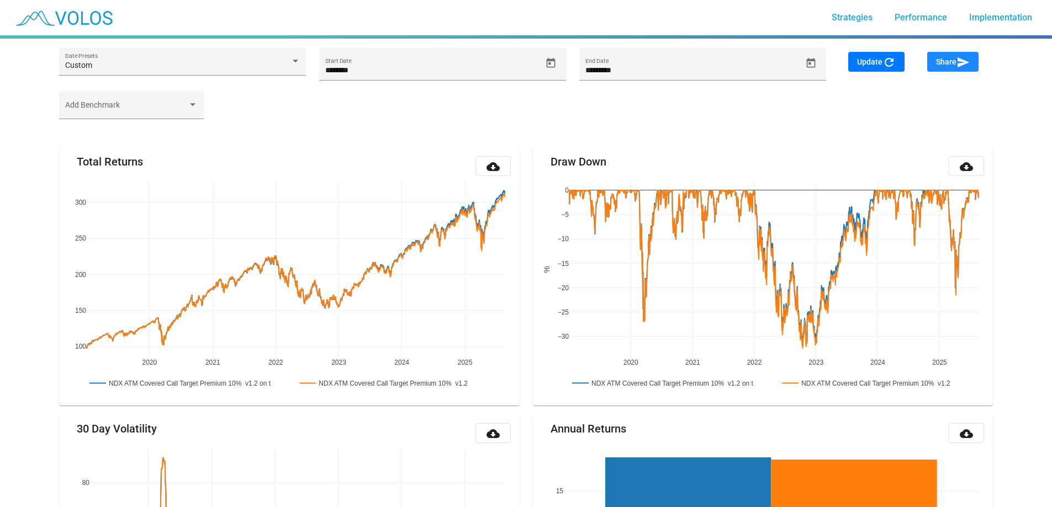
click at [957, 62] on mat-icon "send" at bounding box center [962, 62] width 13 height 13
